Goal: Check status

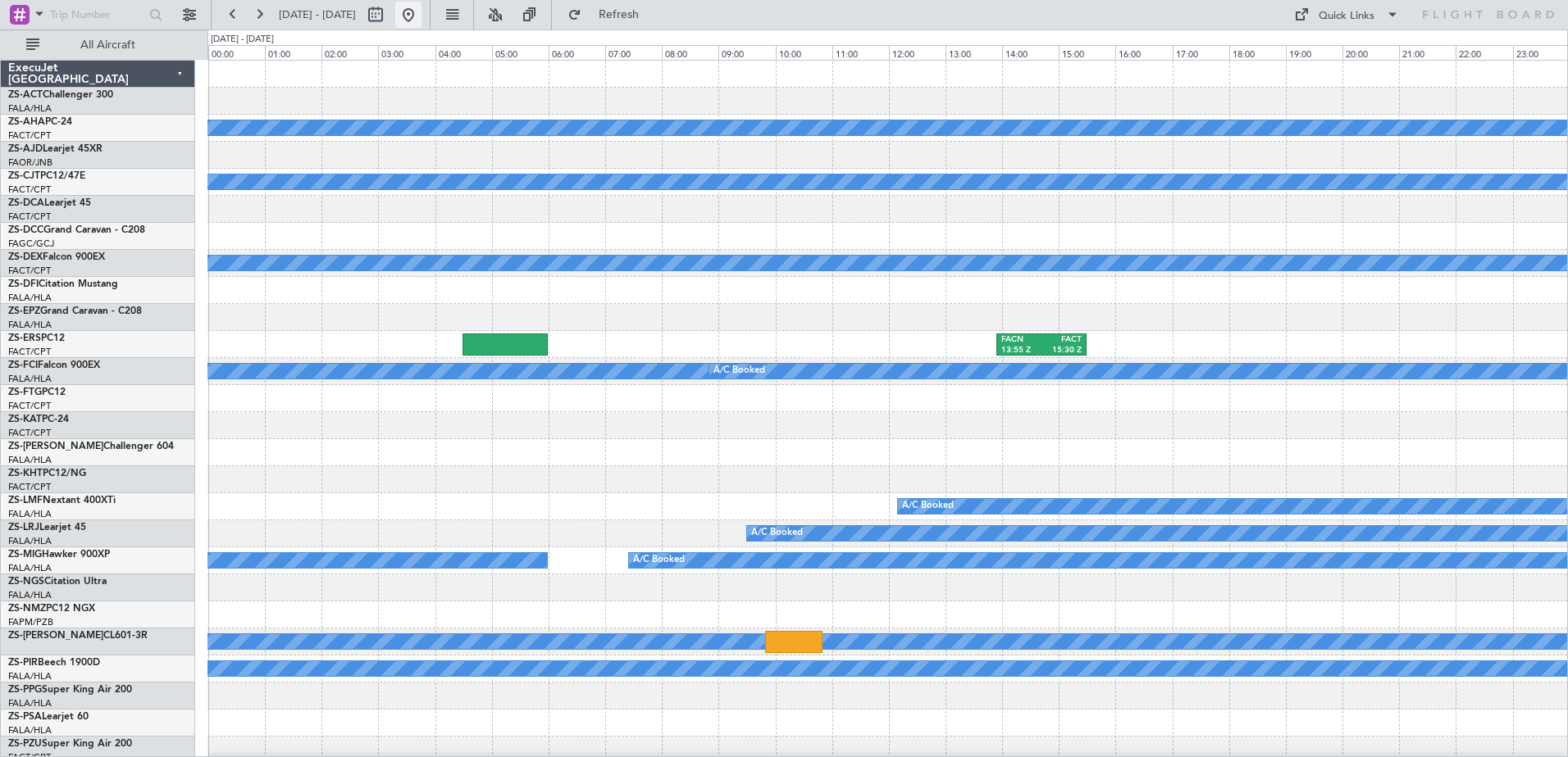
click at [422, 16] on button at bounding box center [408, 14] width 26 height 26
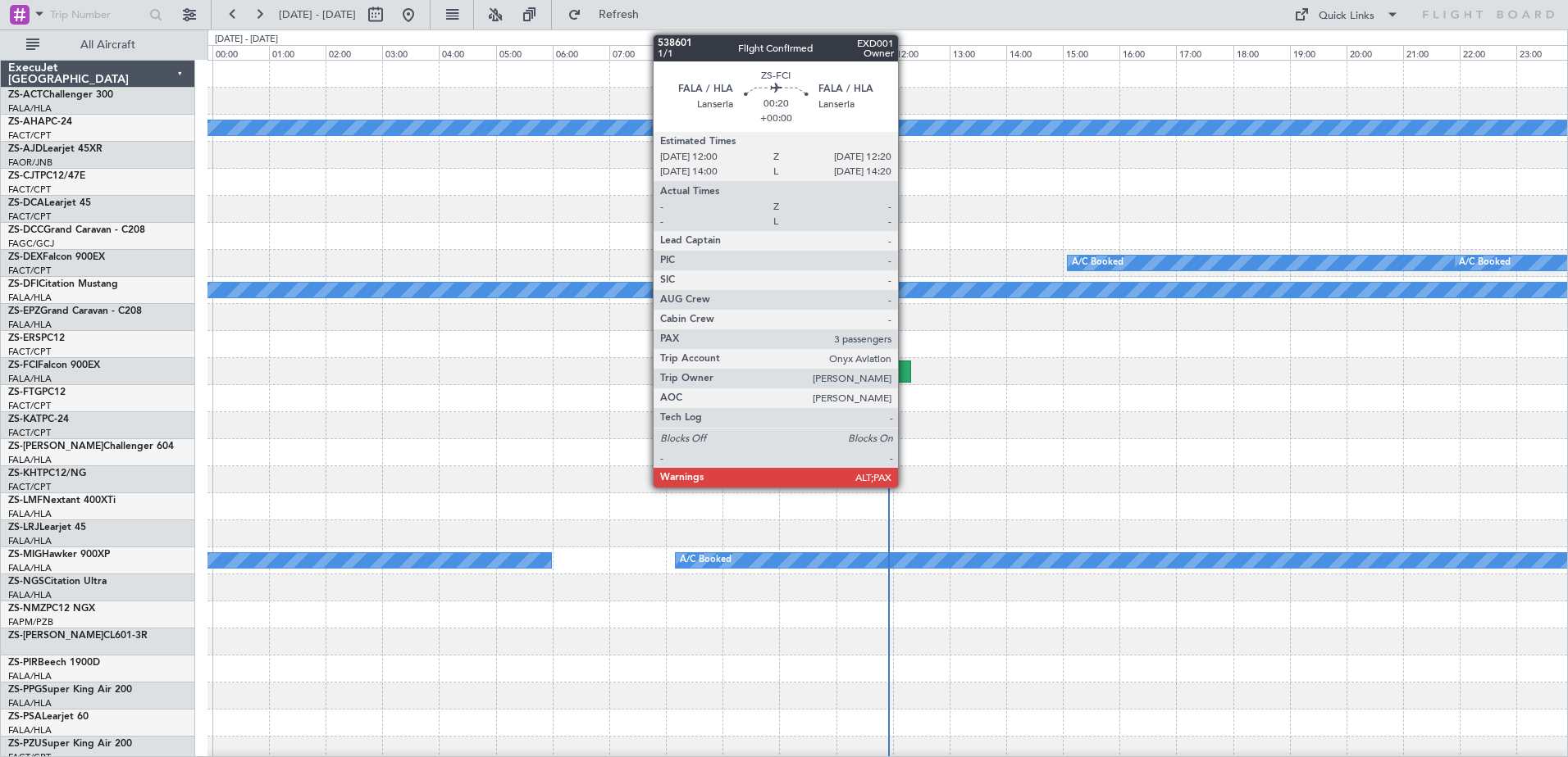
click at [905, 377] on div at bounding box center [902, 372] width 20 height 22
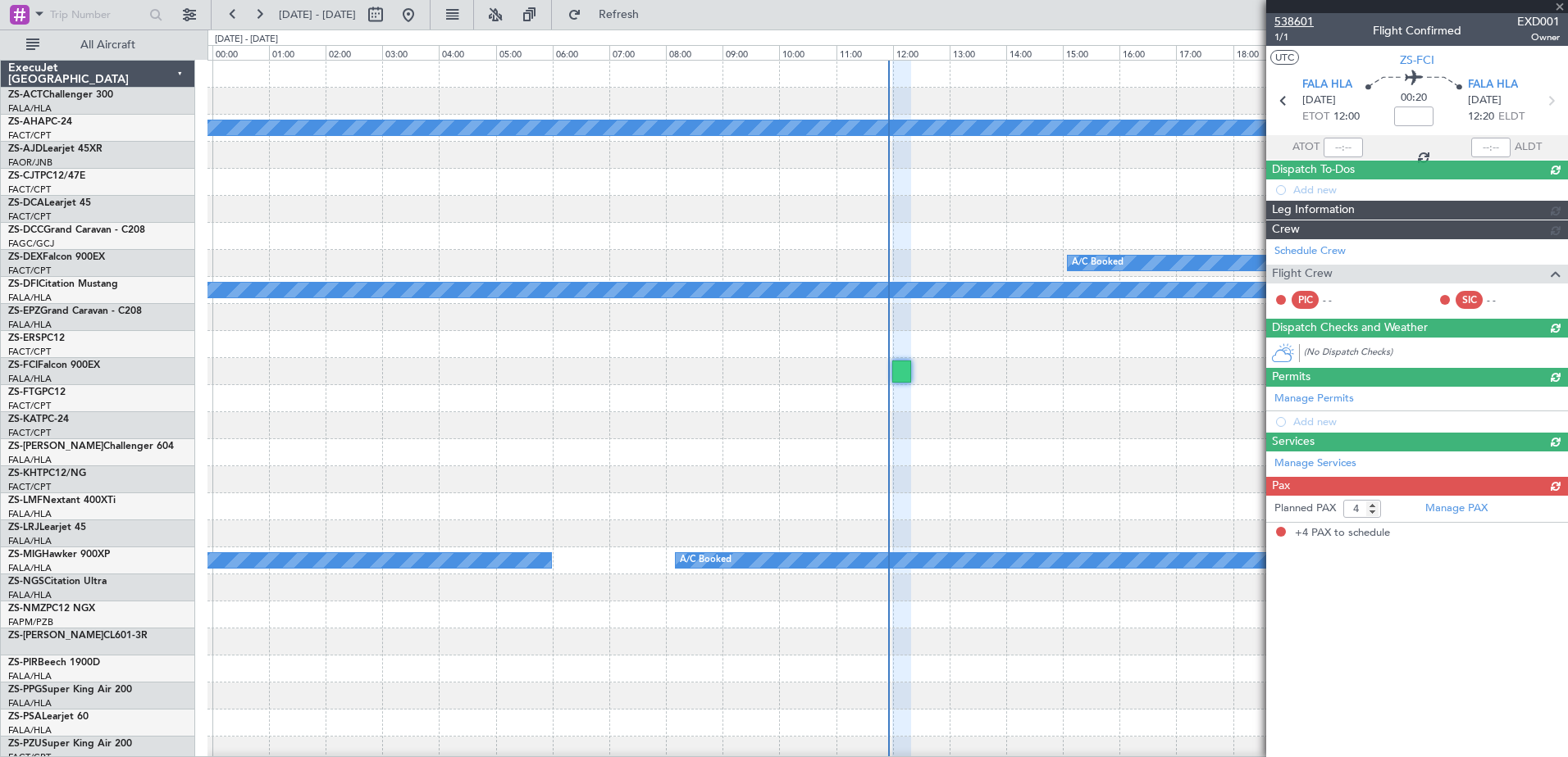
click at [1299, 23] on span "538601" at bounding box center [1293, 21] width 39 height 17
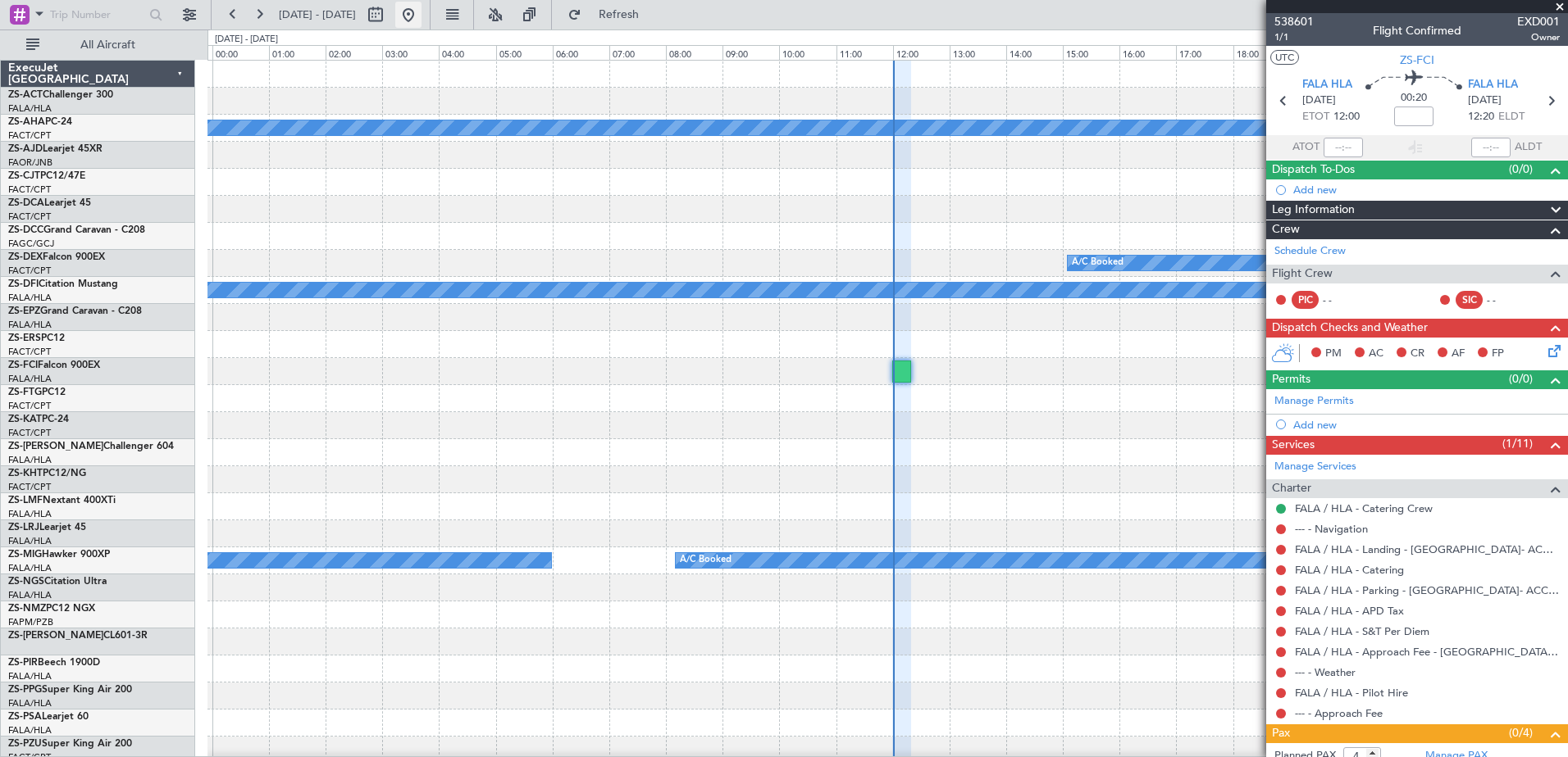
click at [422, 16] on button at bounding box center [408, 14] width 26 height 26
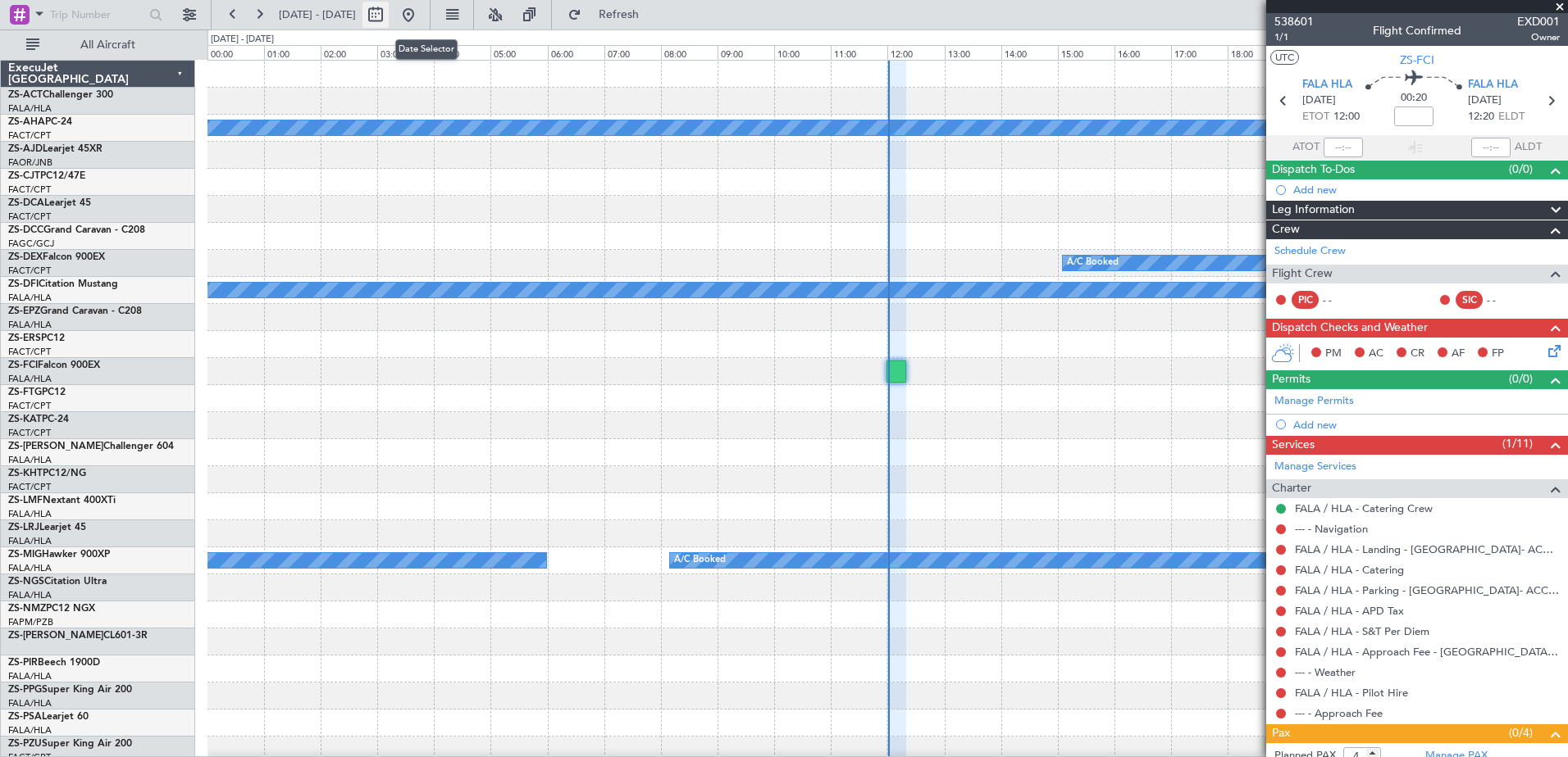
click at [388, 9] on button at bounding box center [375, 14] width 26 height 26
select select "10"
select select "2025"
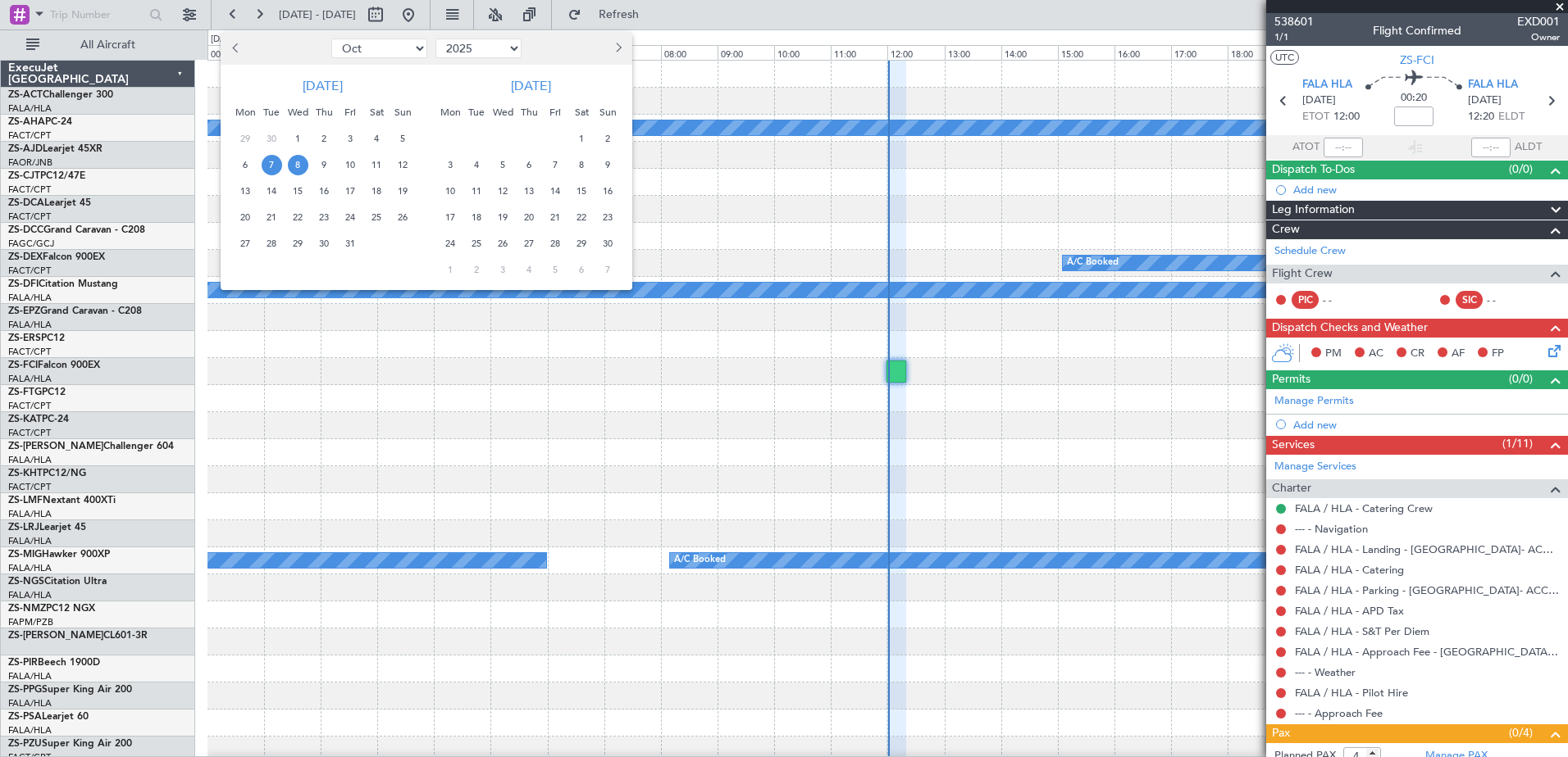
click at [615, 51] on span "Next month" at bounding box center [617, 48] width 10 height 10
select select "12"
click at [376, 138] on span "6" at bounding box center [376, 138] width 20 height 20
click at [269, 167] on span "9" at bounding box center [272, 165] width 20 height 20
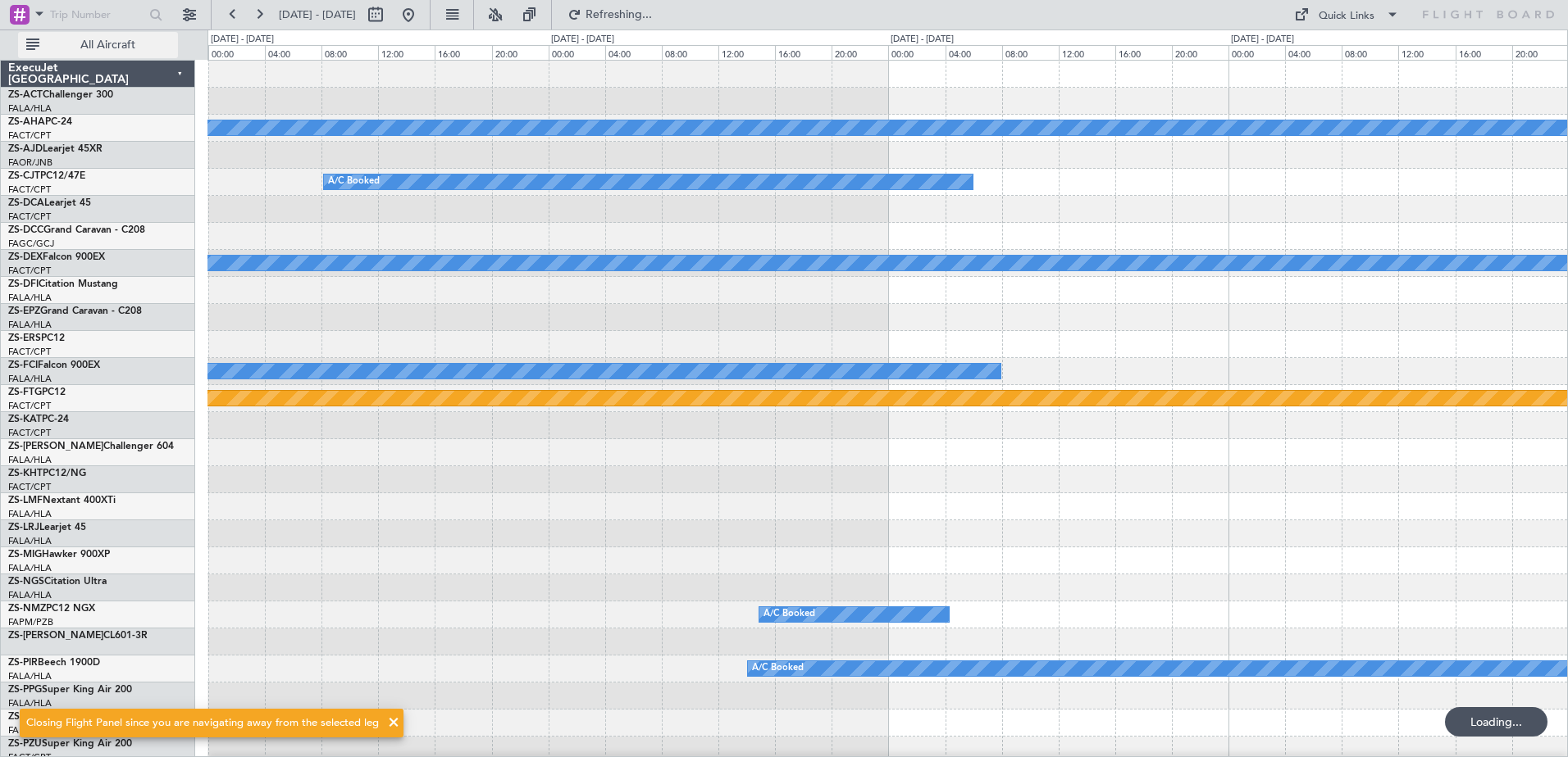
click at [105, 41] on span "All Aircraft" at bounding box center [107, 45] width 130 height 12
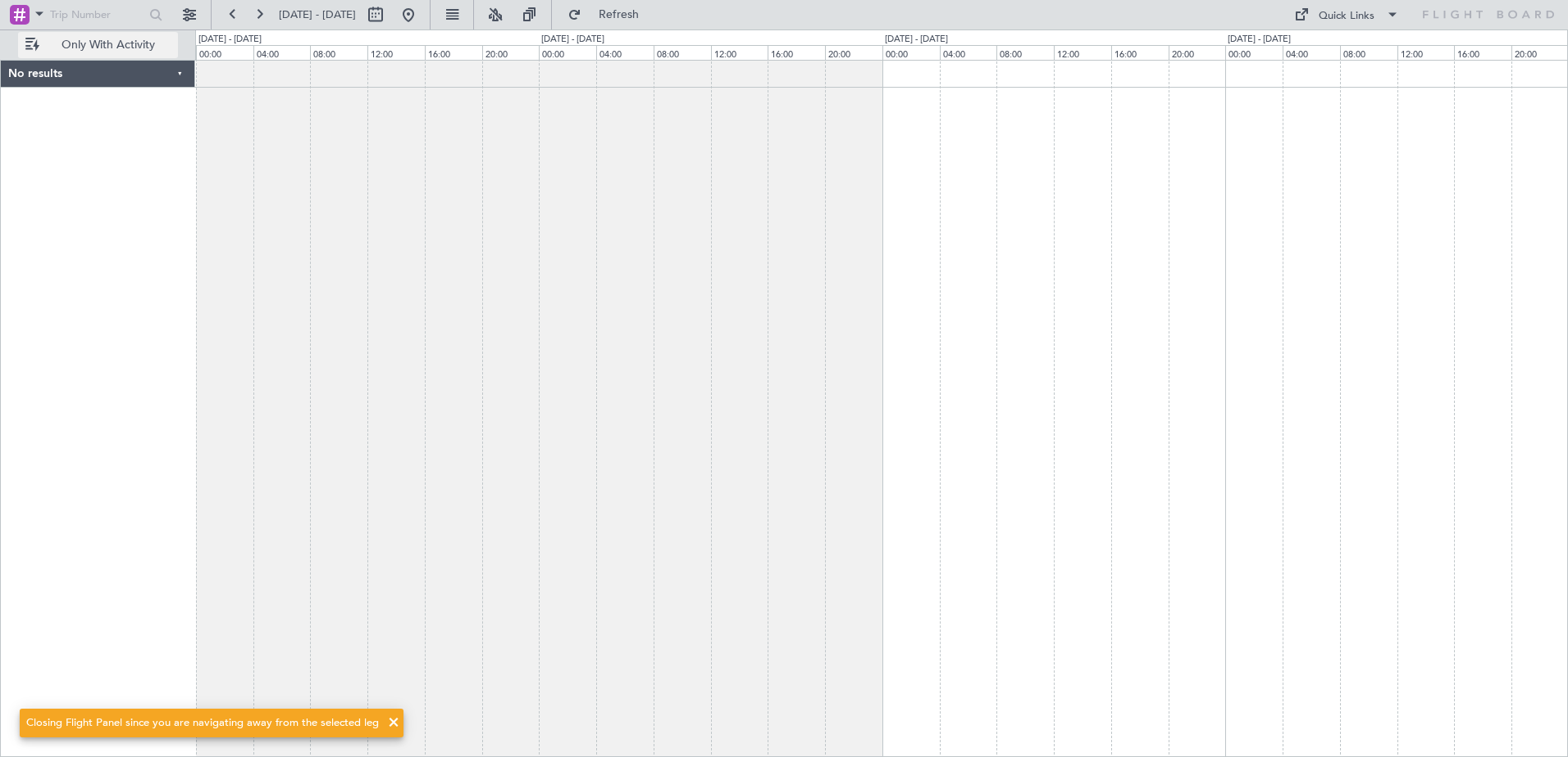
click at [105, 47] on span "Only With Activity" at bounding box center [107, 45] width 130 height 12
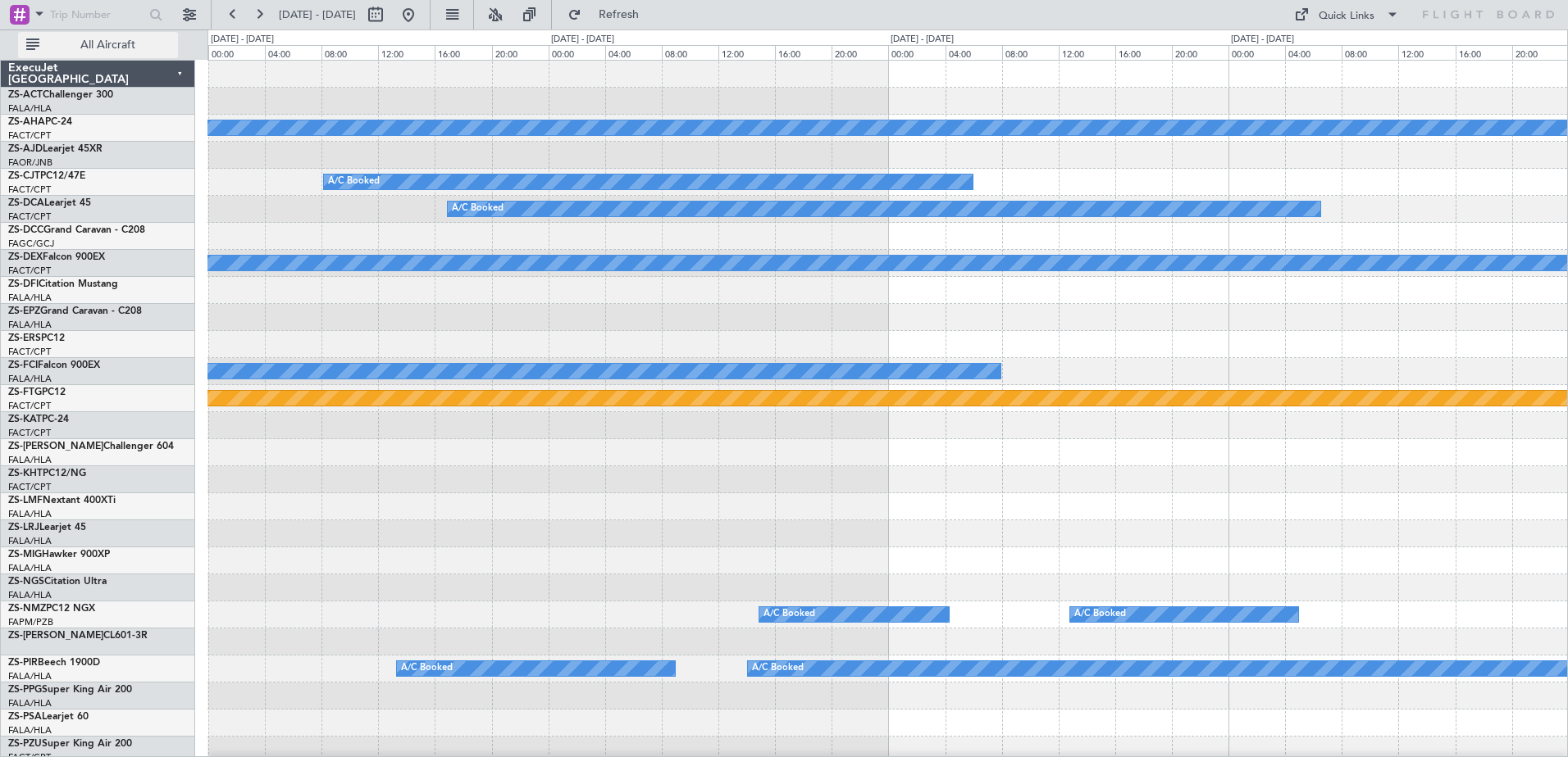
click at [117, 42] on span "All Aircraft" at bounding box center [107, 45] width 130 height 12
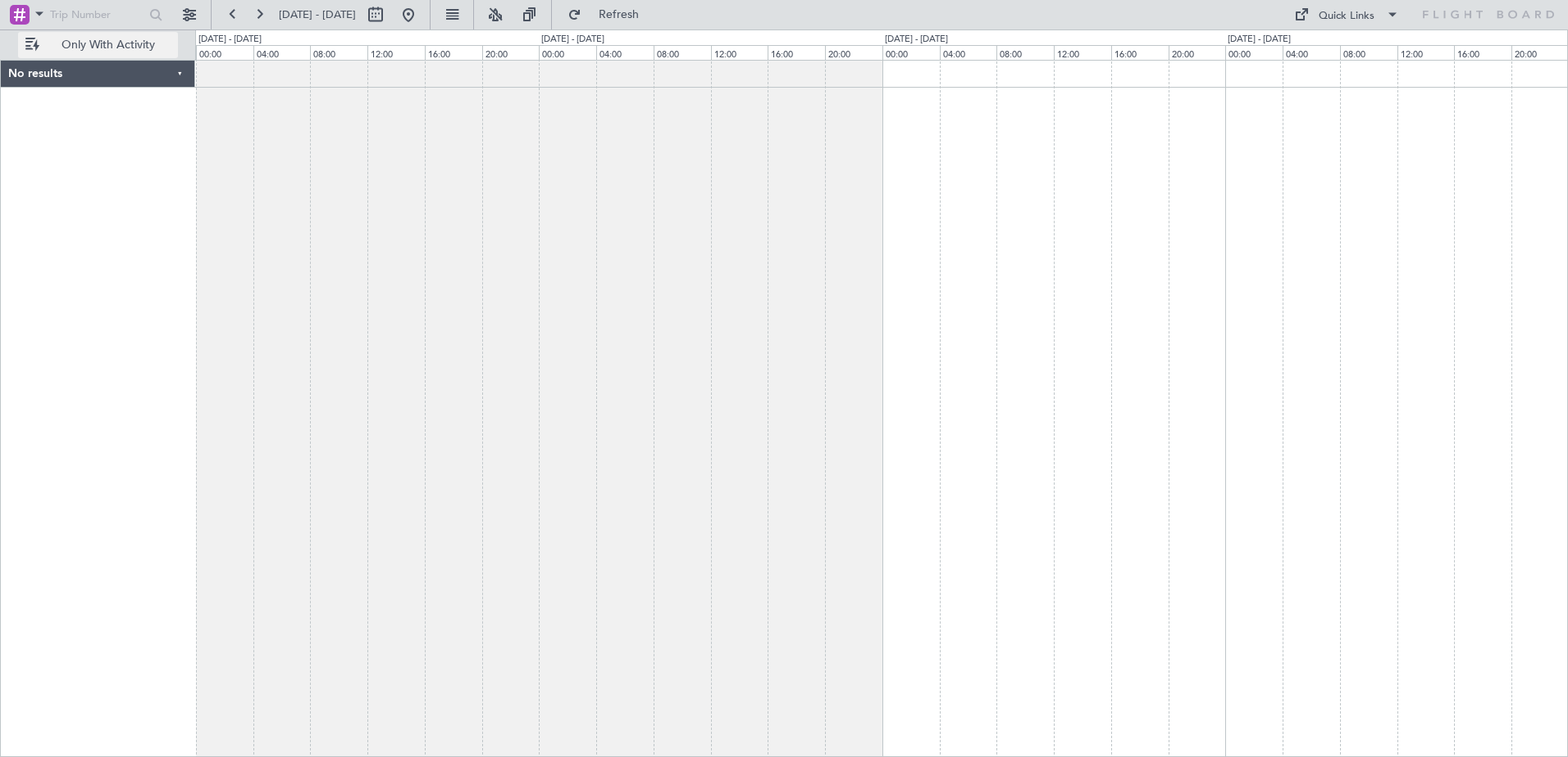
click at [117, 42] on span "Only With Activity" at bounding box center [107, 45] width 130 height 12
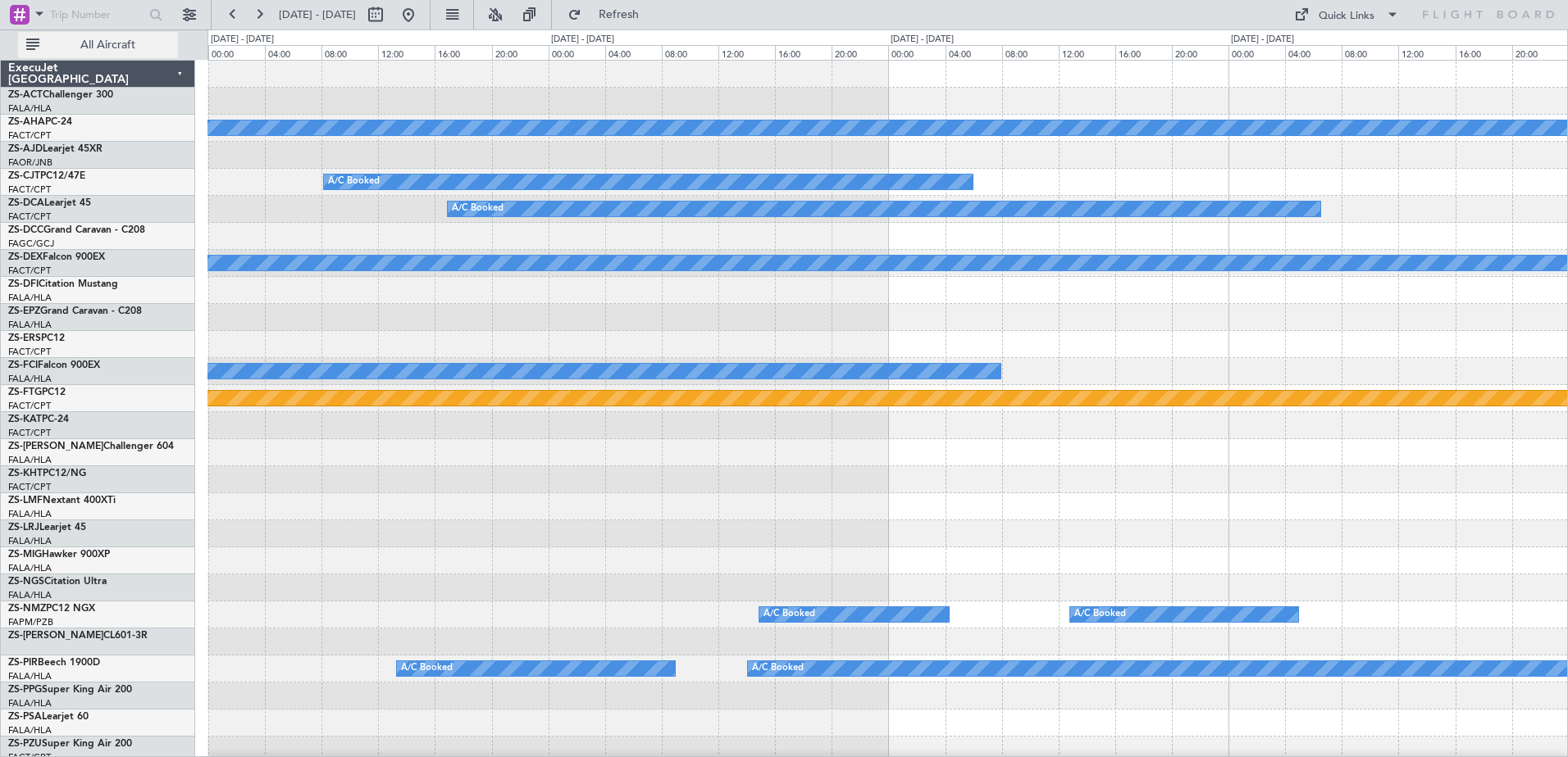
click at [93, 39] on span "All Aircraft" at bounding box center [107, 45] width 130 height 12
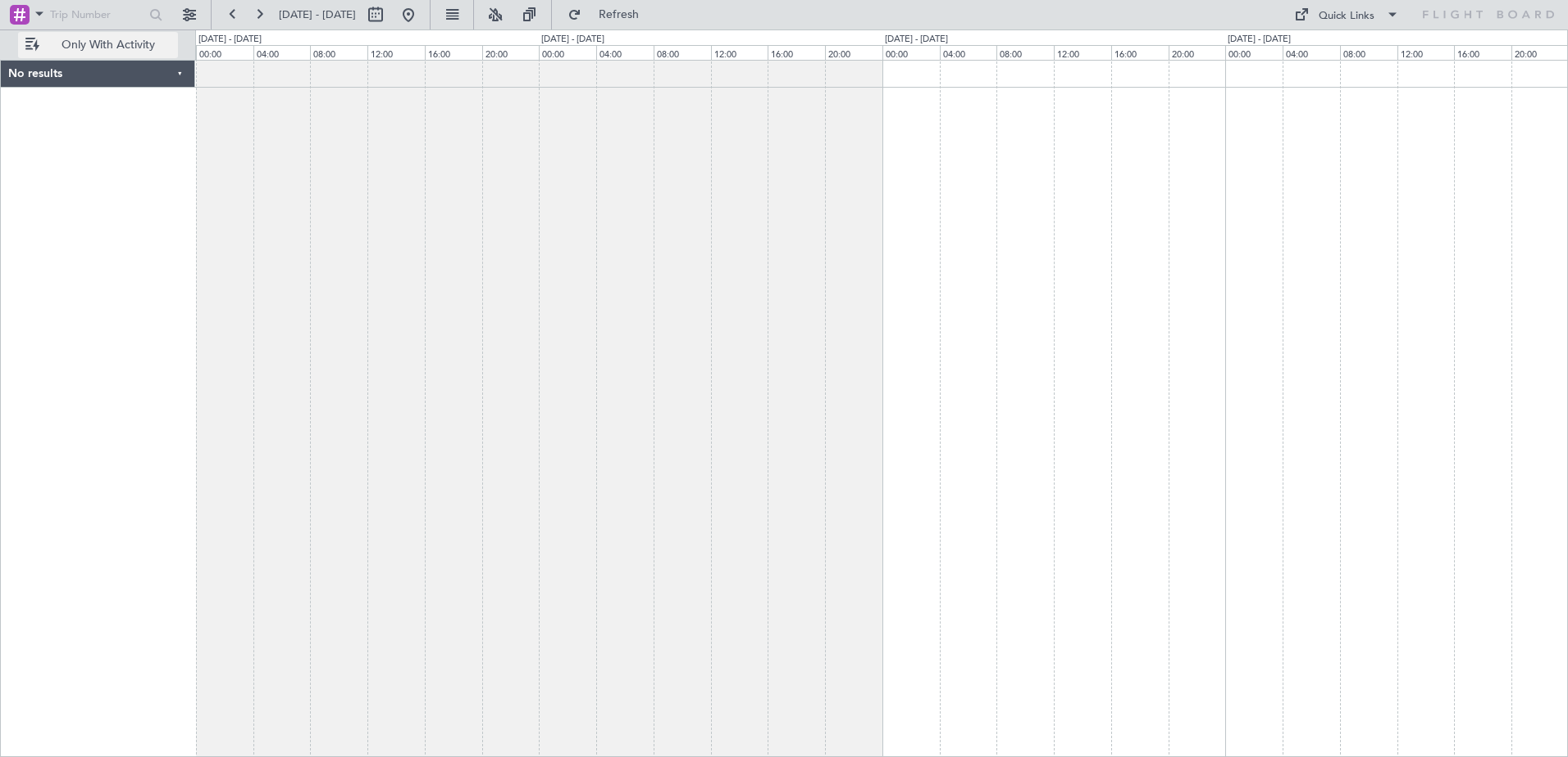
click at [93, 39] on span "Only With Activity" at bounding box center [107, 45] width 130 height 12
